Goal: Transaction & Acquisition: Purchase product/service

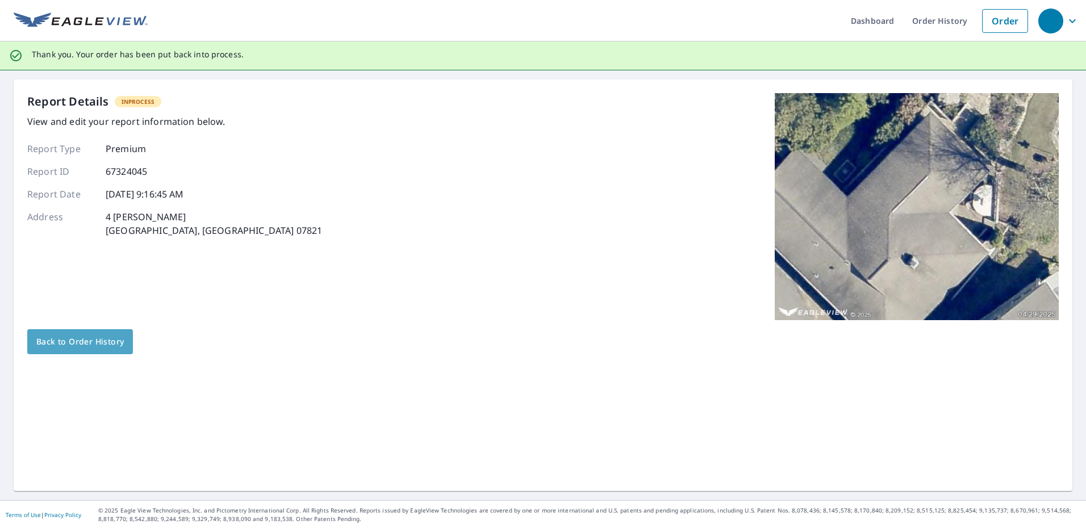
click at [125, 341] on link "Back to Order History" at bounding box center [80, 341] width 106 height 25
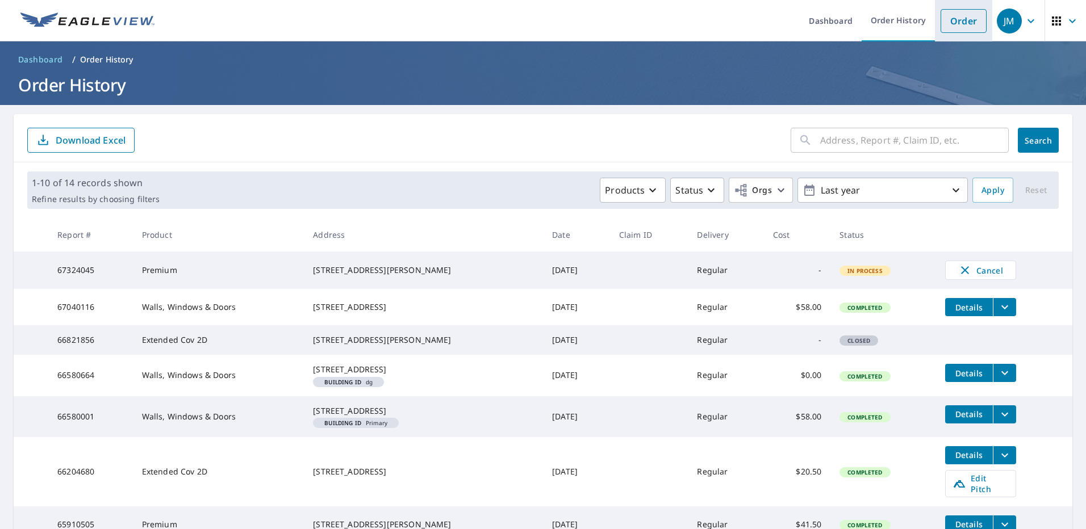
click at [963, 26] on link "Order" at bounding box center [964, 21] width 46 height 24
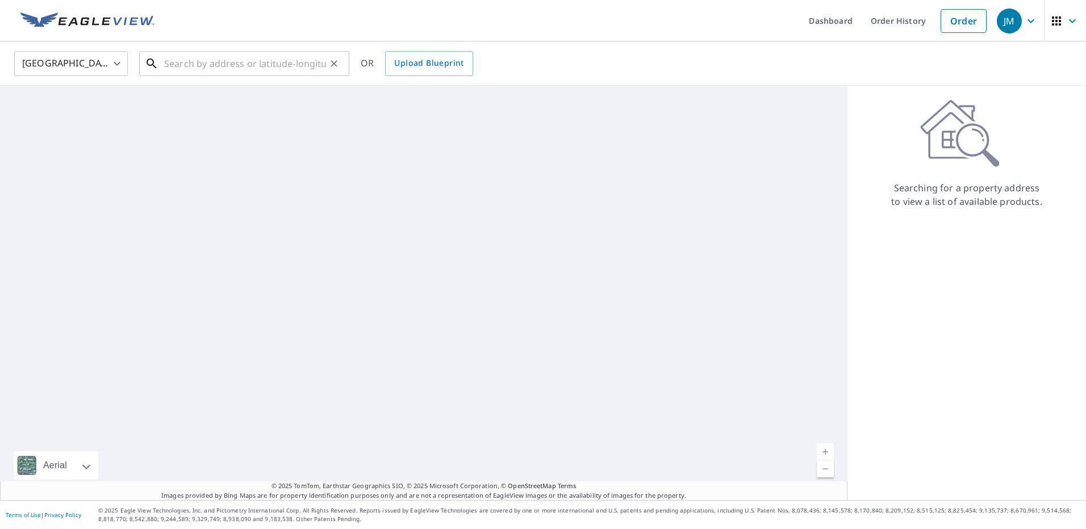
click at [223, 67] on input "text" at bounding box center [245, 64] width 162 height 32
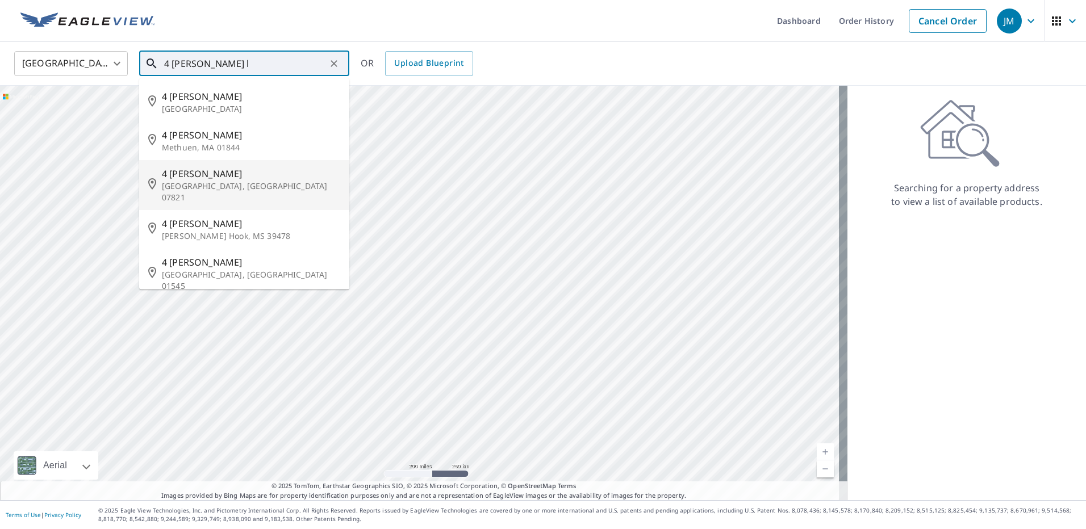
click at [232, 176] on span "4 [PERSON_NAME]" at bounding box center [251, 174] width 178 height 14
type input "[STREET_ADDRESS][PERSON_NAME]"
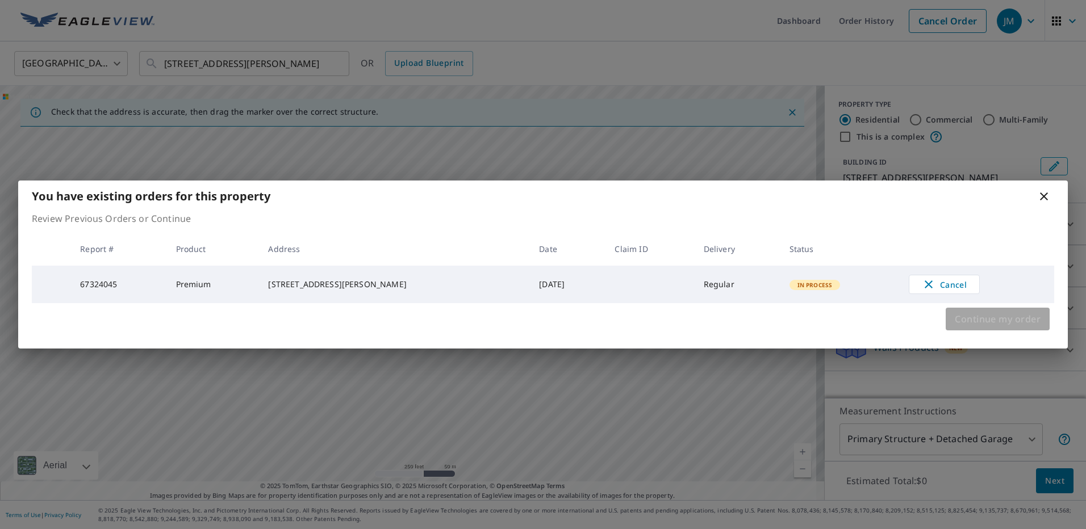
click at [986, 327] on span "Continue my order" at bounding box center [998, 319] width 86 height 16
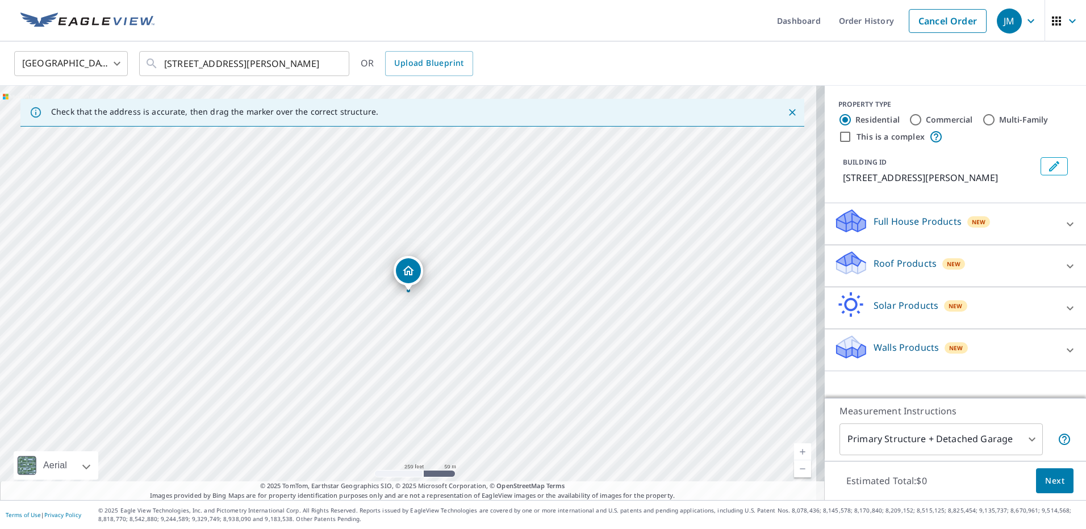
click at [956, 342] on div "New" at bounding box center [956, 348] width 23 height 14
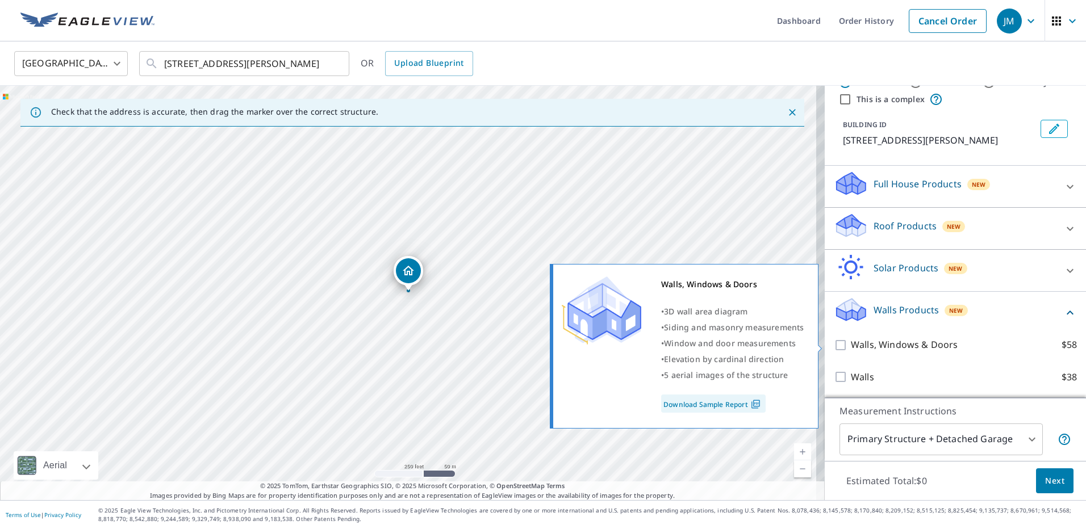
click at [912, 346] on p "Walls, Windows & Doors" at bounding box center [904, 345] width 107 height 14
click at [851, 346] on input "Walls, Windows & Doors $58" at bounding box center [842, 345] width 17 height 14
checkbox input "true"
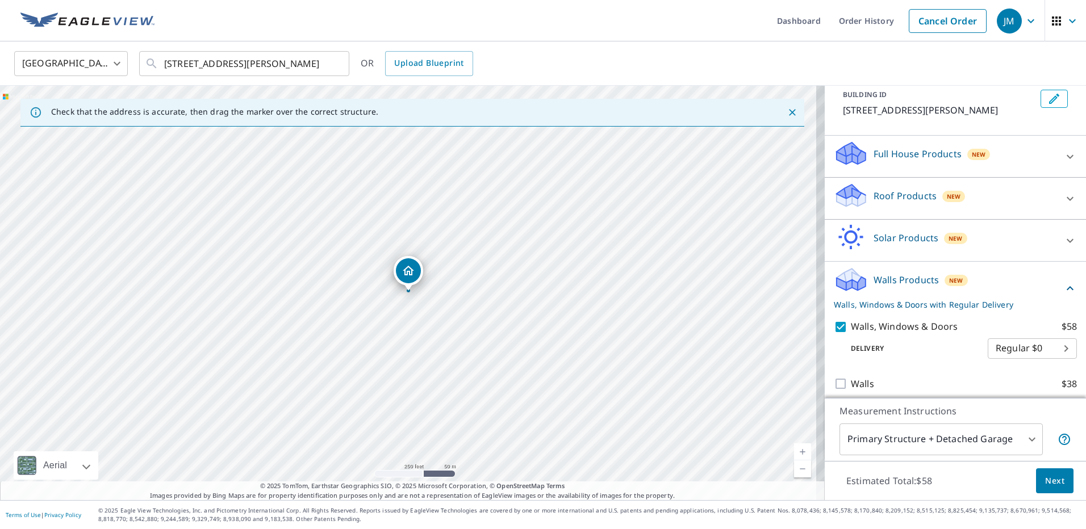
scroll to position [74, 0]
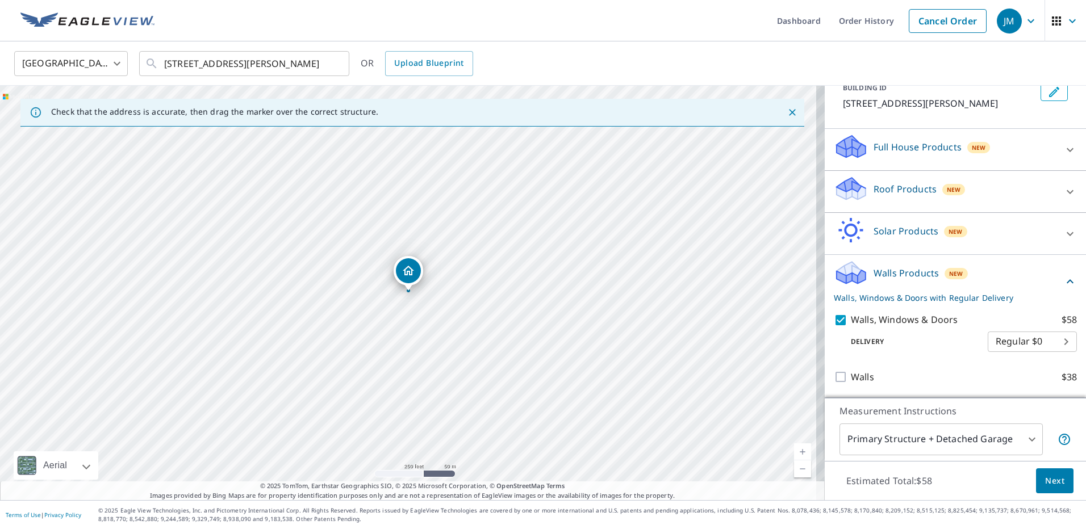
click at [1052, 484] on span "Next" at bounding box center [1054, 481] width 19 height 14
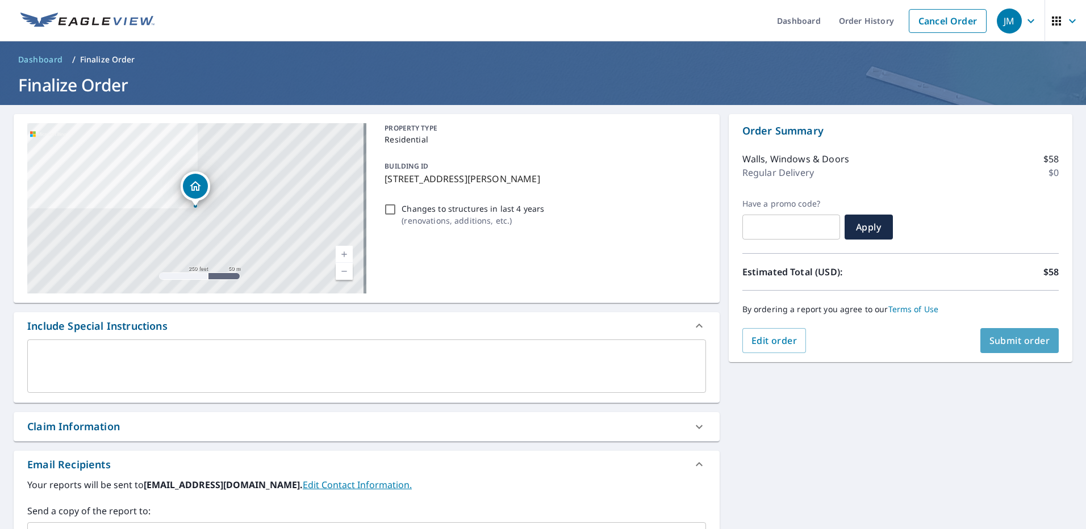
click at [995, 341] on span "Submit order" at bounding box center [1019, 341] width 61 height 12
checkbox input "true"
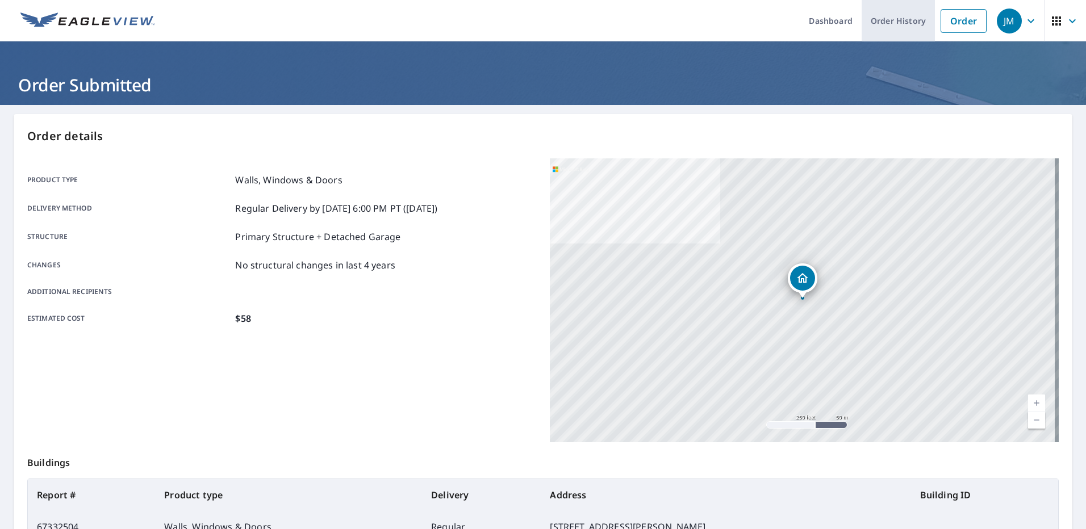
click at [890, 30] on link "Order History" at bounding box center [898, 20] width 73 height 41
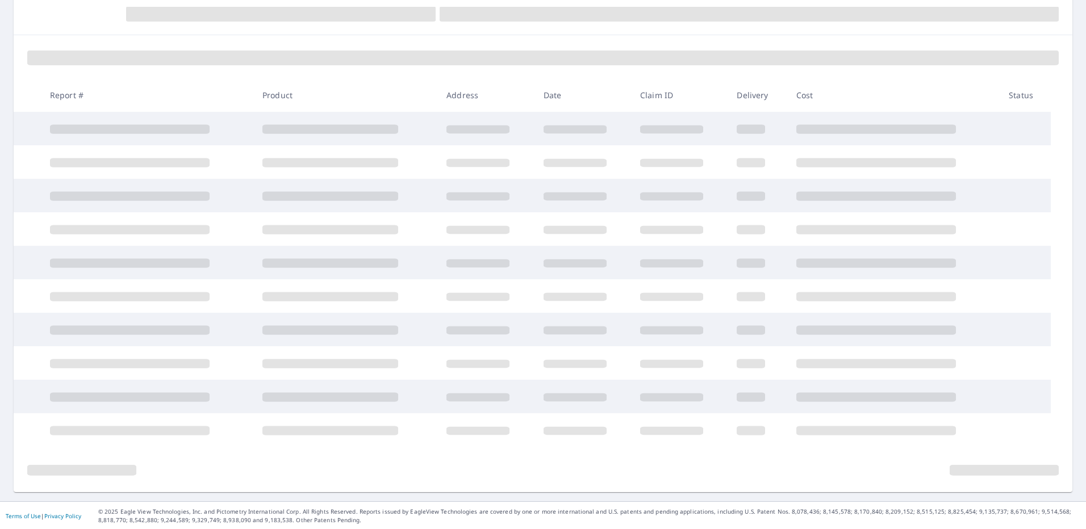
scroll to position [128, 0]
